Goal: Transaction & Acquisition: Obtain resource

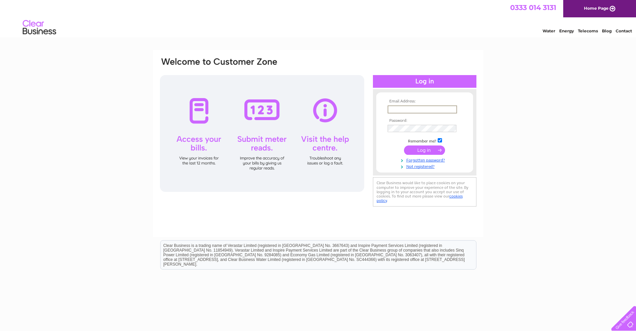
click at [412, 111] on input "text" at bounding box center [421, 109] width 69 height 8
type input "[EMAIL_ADDRESS][DOMAIN_NAME]"
click at [427, 151] on input "submit" at bounding box center [424, 149] width 41 height 9
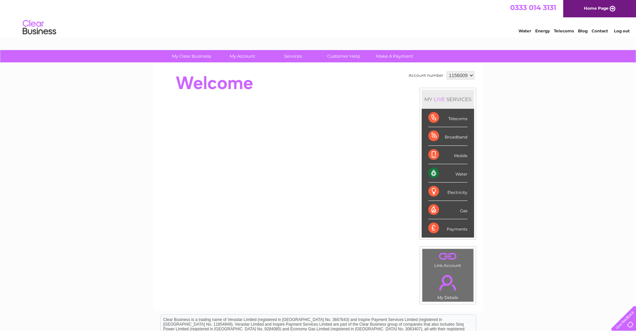
click at [620, 31] on link "Log out" at bounding box center [622, 30] width 16 height 5
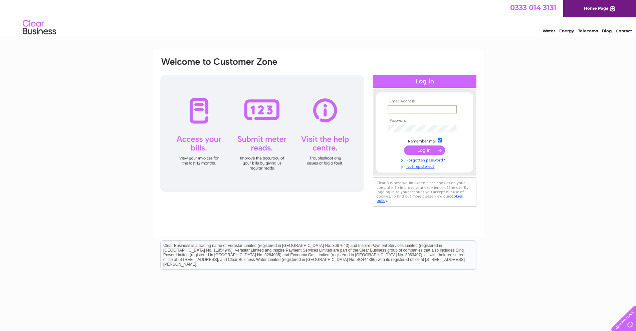
click at [412, 106] on input "text" at bounding box center [421, 109] width 69 height 8
type input "ayubtradersltd@gmail.com"
click at [418, 134] on td at bounding box center [424, 135] width 77 height 3
click at [397, 146] on td at bounding box center [424, 150] width 77 height 13
click at [419, 148] on input "submit" at bounding box center [424, 149] width 41 height 9
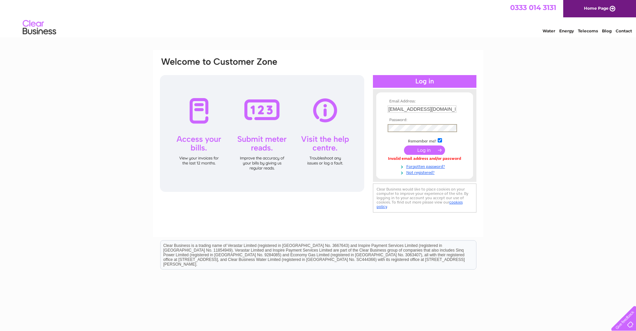
click at [410, 150] on input "submit" at bounding box center [424, 149] width 41 height 9
click at [423, 151] on input "submit" at bounding box center [424, 149] width 41 height 9
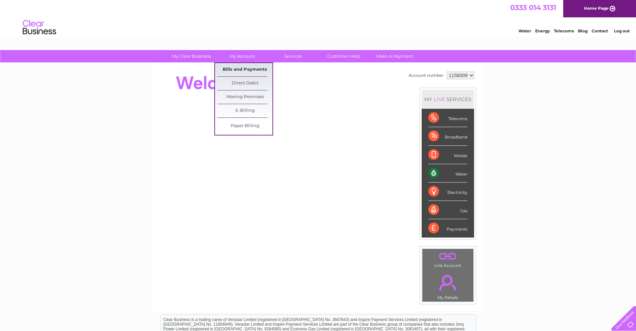
click at [233, 70] on link "Bills and Payments" at bounding box center [244, 69] width 55 height 13
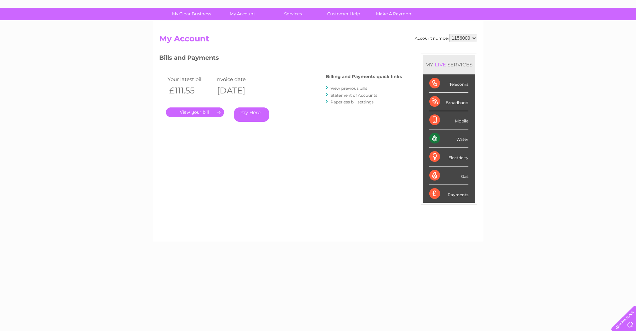
scroll to position [44, 0]
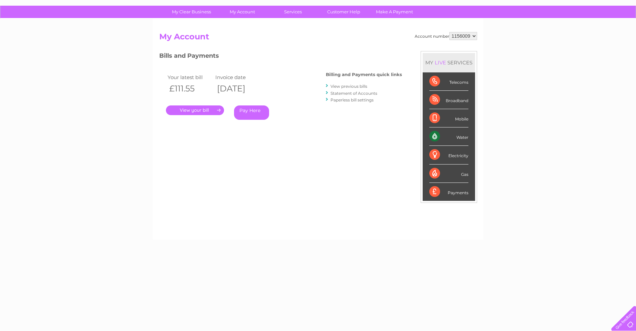
click at [339, 87] on link "View previous bills" at bounding box center [348, 86] width 37 height 5
click at [327, 84] on div at bounding box center [327, 86] width 3 height 6
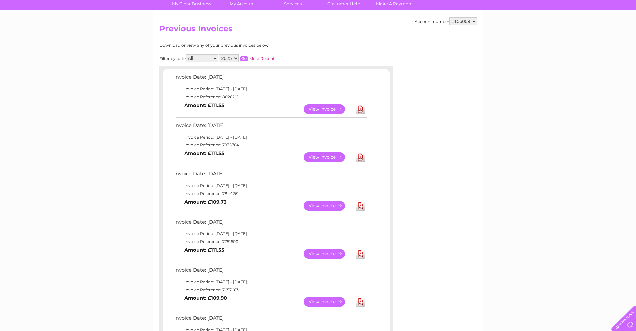
scroll to position [58, 0]
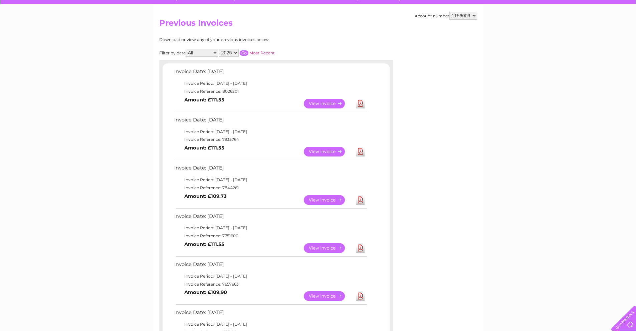
click at [359, 103] on link "Download" at bounding box center [360, 104] width 8 height 10
click at [362, 148] on link "Download" at bounding box center [360, 152] width 8 height 10
click at [360, 199] on link "Download" at bounding box center [360, 200] width 8 height 10
